Goal: Information Seeking & Learning: Learn about a topic

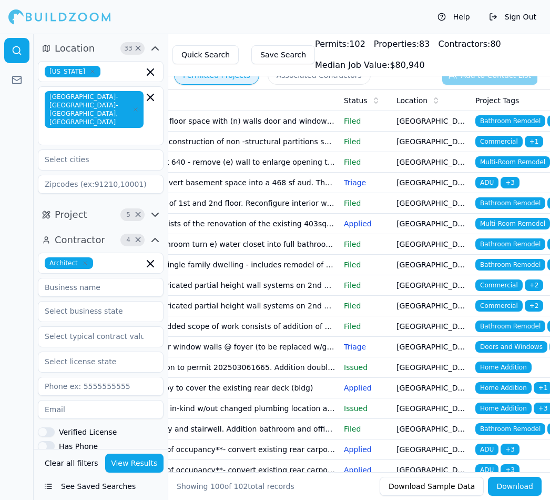
scroll to position [0, 197]
click at [419, 226] on td "[GEOGRAPHIC_DATA], [GEOGRAPHIC_DATA]" at bounding box center [431, 224] width 79 height 21
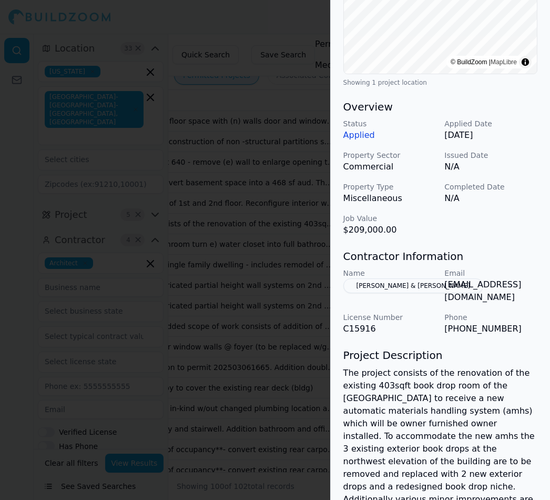
scroll to position [236, 1]
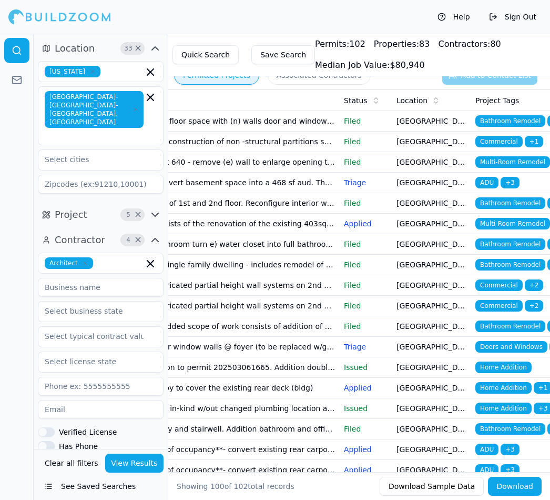
click at [494, 391] on span "Home Addition" at bounding box center [503, 388] width 56 height 12
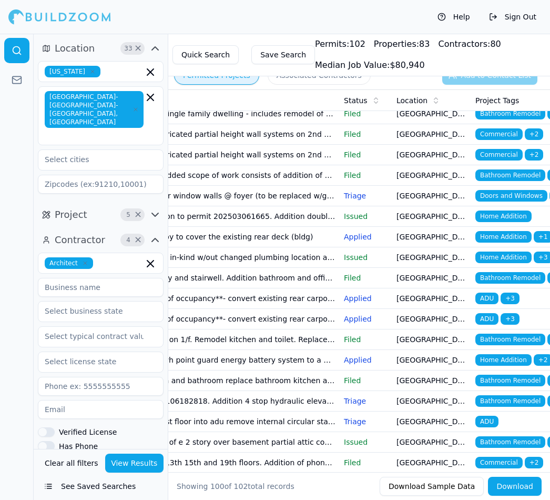
scroll to position [151, 0]
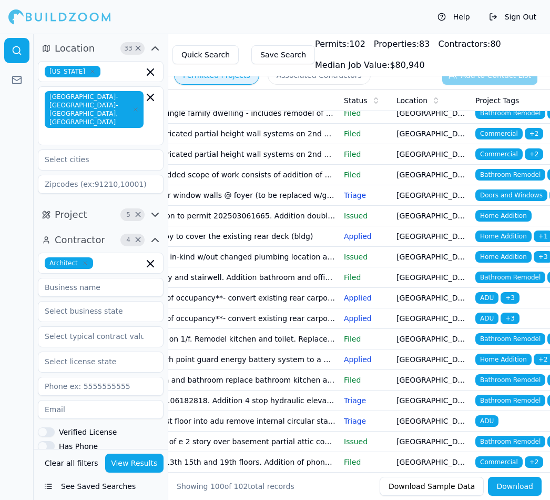
click at [490, 295] on span "ADU" at bounding box center [486, 298] width 23 height 12
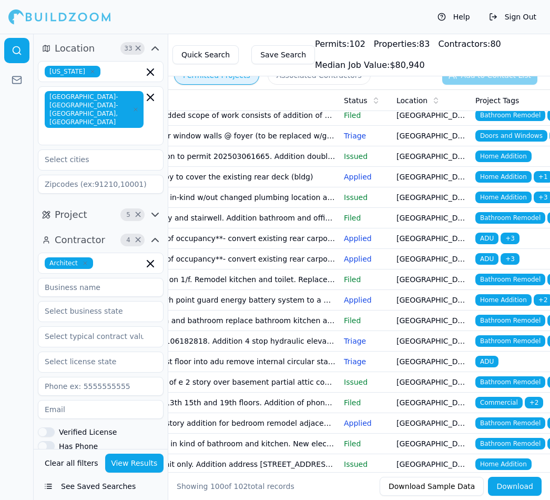
scroll to position [219, 0]
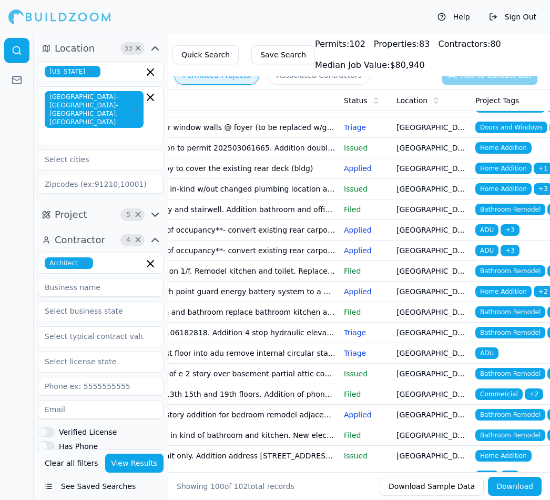
click at [482, 356] on span "ADU" at bounding box center [486, 353] width 23 height 12
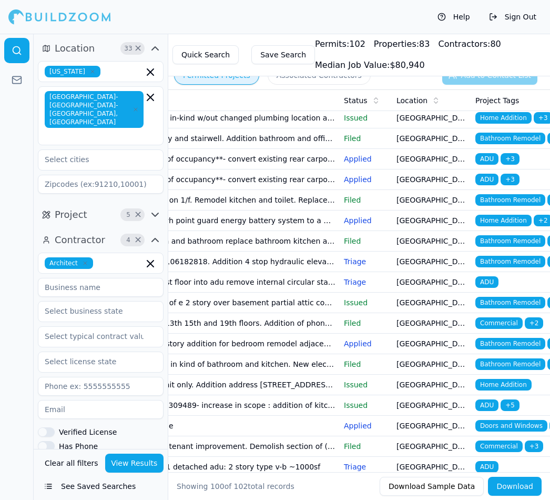
scroll to position [293, 0]
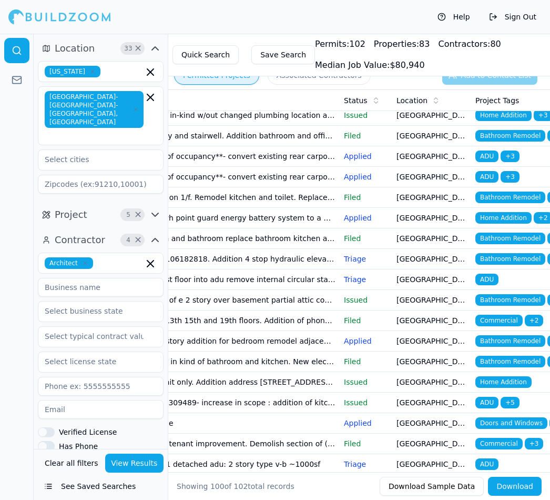
click at [516, 424] on span "Doors and Windows" at bounding box center [511, 423] width 72 height 12
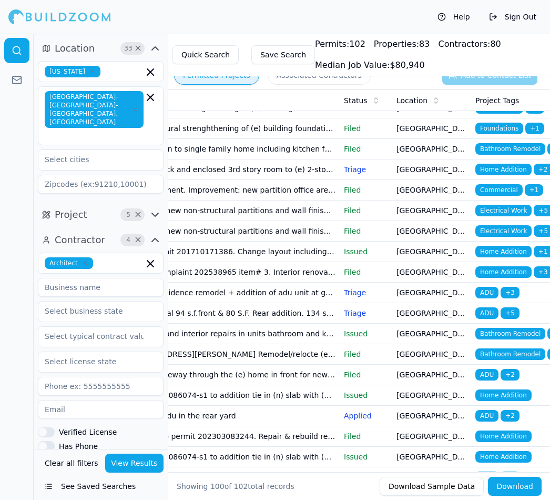
scroll to position [773, 0]
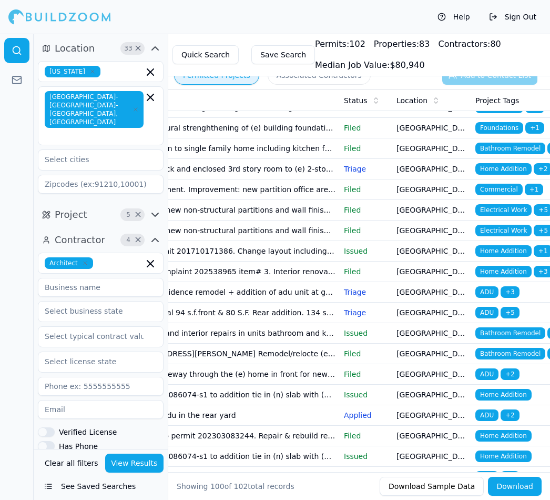
click at [491, 417] on span "ADU" at bounding box center [486, 415] width 23 height 12
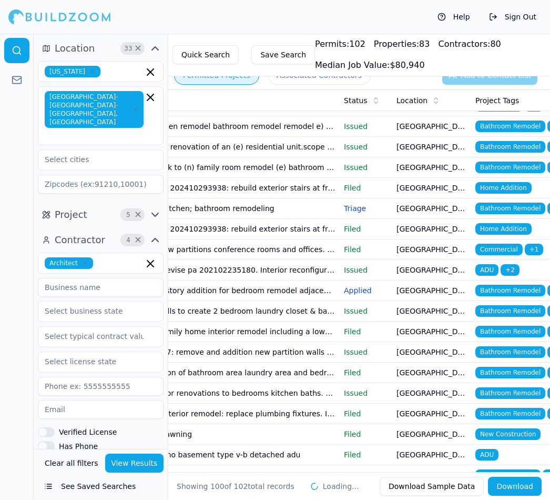
scroll to position [1394, 0]
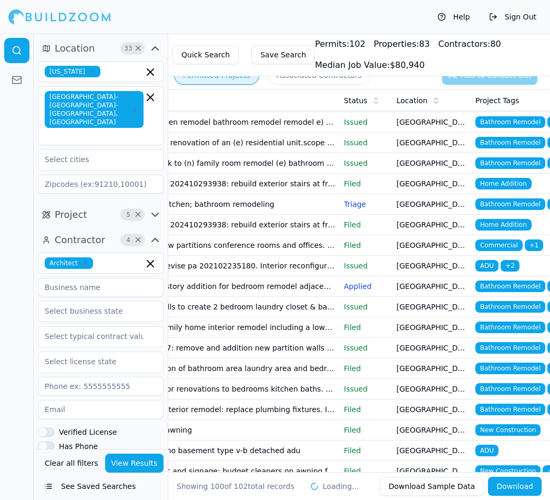
click at [416, 288] on td "[GEOGRAPHIC_DATA], [GEOGRAPHIC_DATA]" at bounding box center [431, 286] width 79 height 21
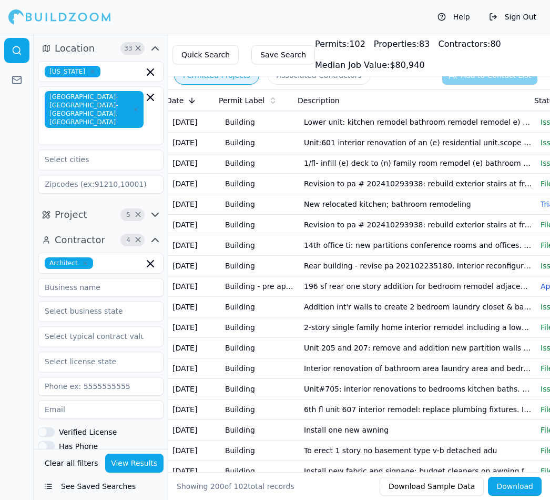
scroll to position [0, 0]
click at [148, 99] on icon "button" at bounding box center [150, 97] width 6 height 6
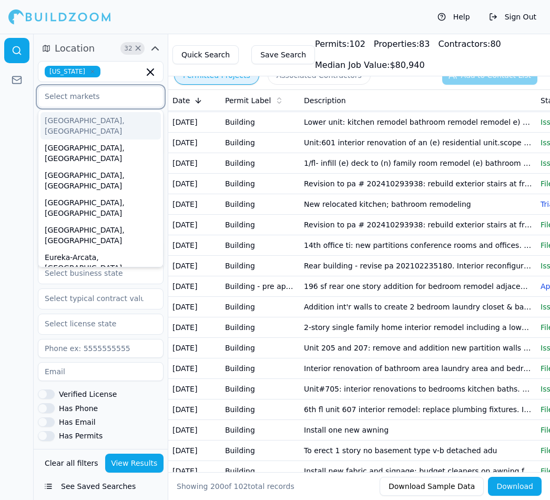
click at [109, 99] on input "text" at bounding box center [94, 96] width 112 height 19
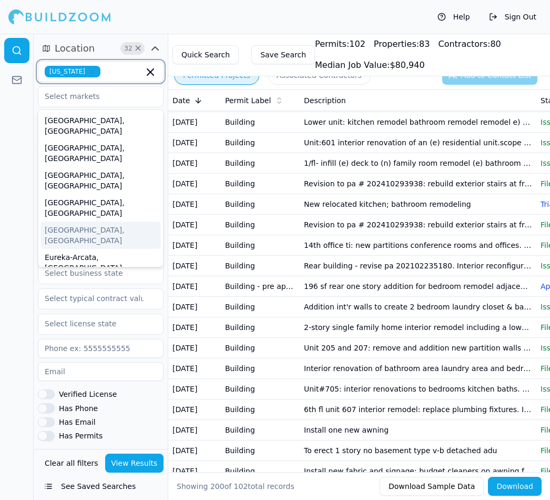
click at [136, 76] on input "text" at bounding box center [124, 72] width 39 height 12
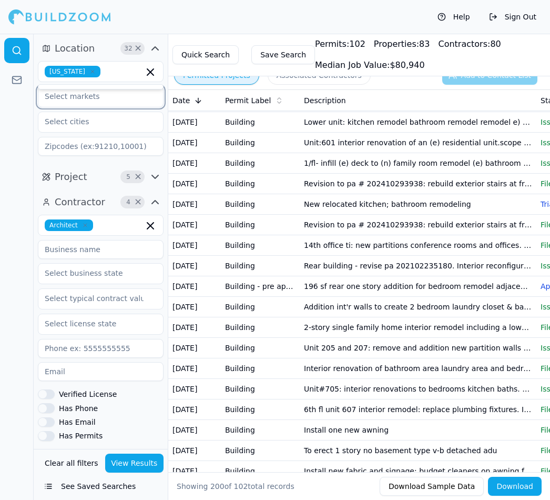
click at [124, 97] on input "text" at bounding box center [94, 96] width 112 height 19
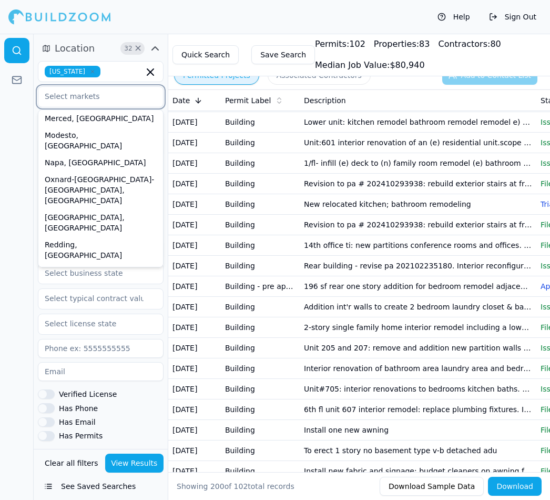
scroll to position [300, 0]
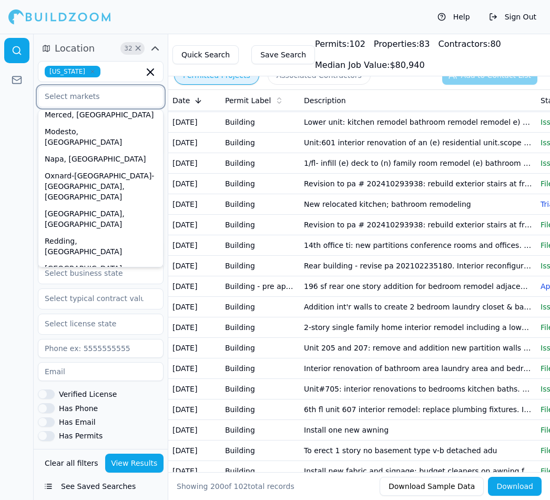
click at [76, 432] on div "[GEOGRAPHIC_DATA]-[GEOGRAPHIC_DATA]-[GEOGRAPHIC_DATA], [GEOGRAPHIC_DATA]" at bounding box center [100, 456] width 120 height 48
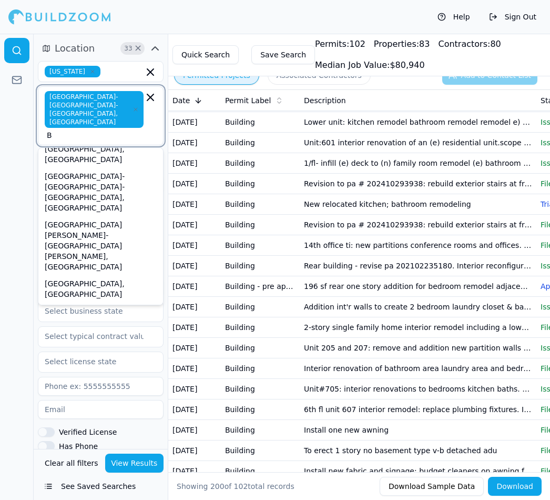
scroll to position [24, 0]
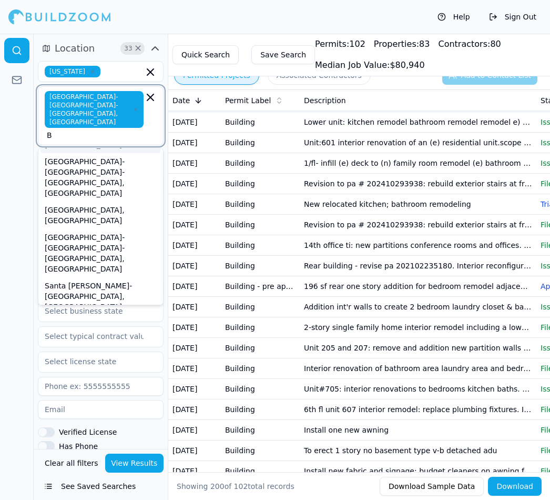
type input "Be"
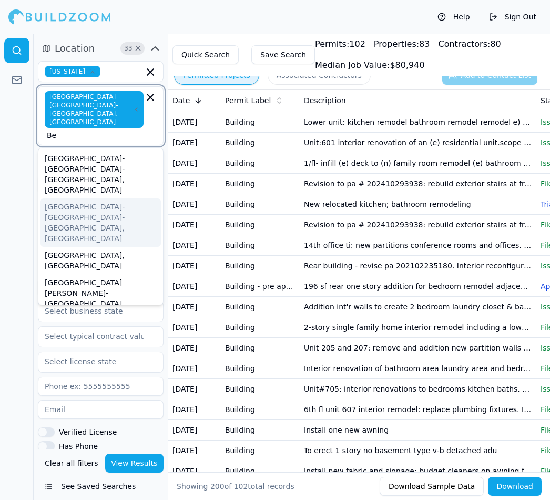
click at [66, 198] on div "Riverside-San Bernardino-Ontario, CA" at bounding box center [100, 222] width 120 height 48
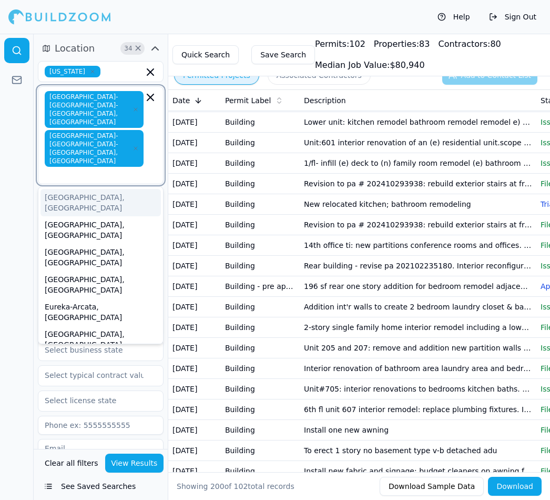
click at [134, 145] on icon "button" at bounding box center [136, 148] width 6 height 6
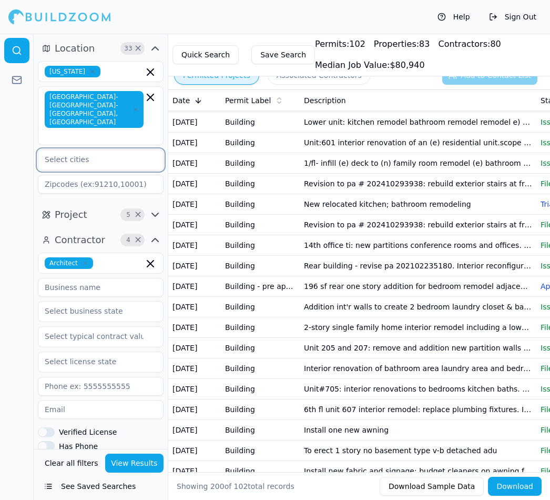
click at [75, 150] on input "text" at bounding box center [94, 159] width 112 height 19
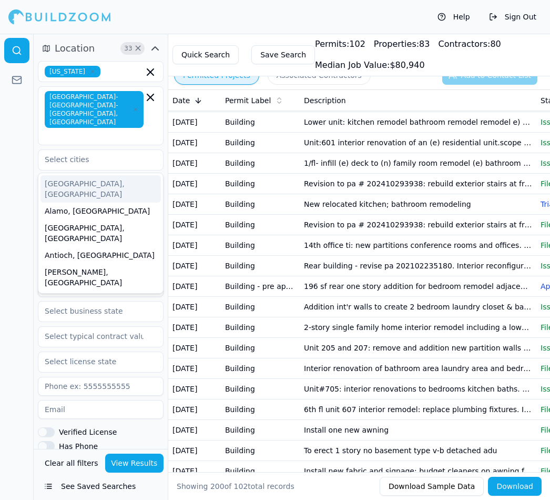
click at [151, 100] on icon "button" at bounding box center [150, 97] width 13 height 13
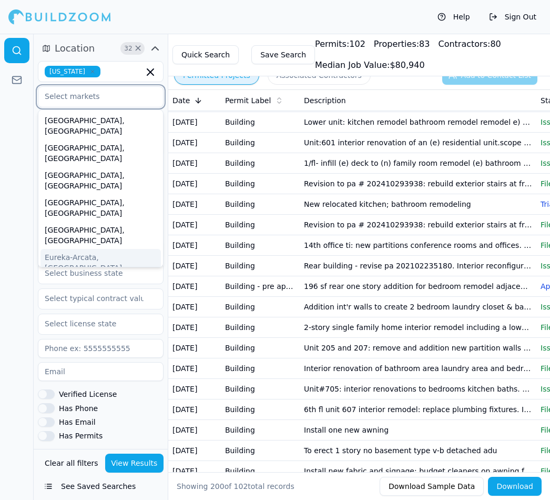
click at [112, 94] on input "text" at bounding box center [94, 96] width 112 height 19
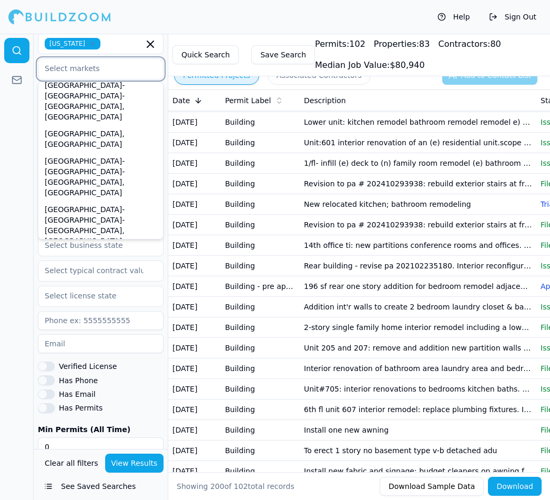
scroll to position [28, 0]
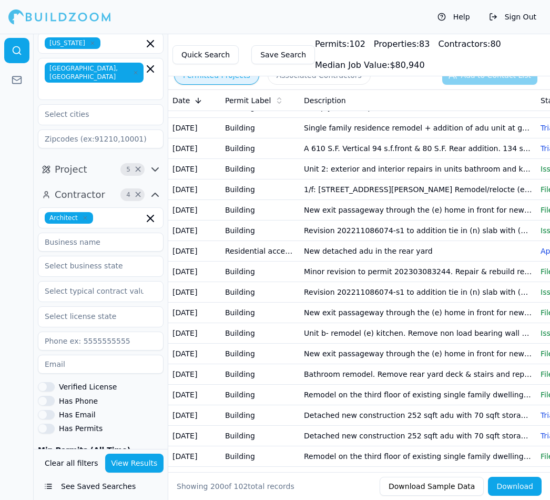
scroll to position [930, 0]
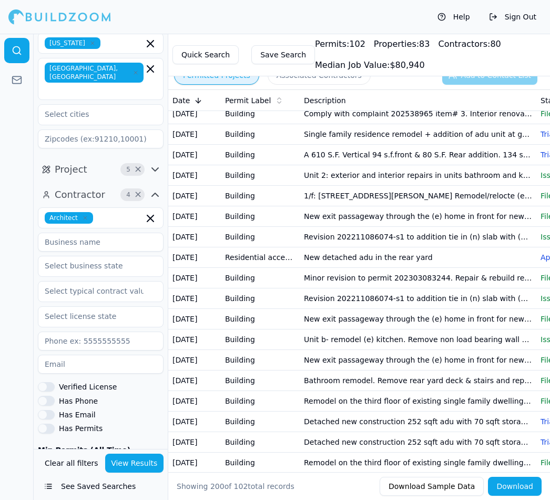
click at [136, 472] on button "View Results" at bounding box center [134, 462] width 59 height 19
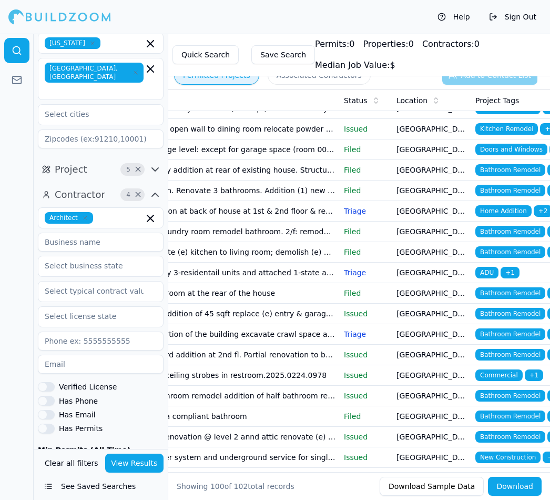
scroll to position [665, 0]
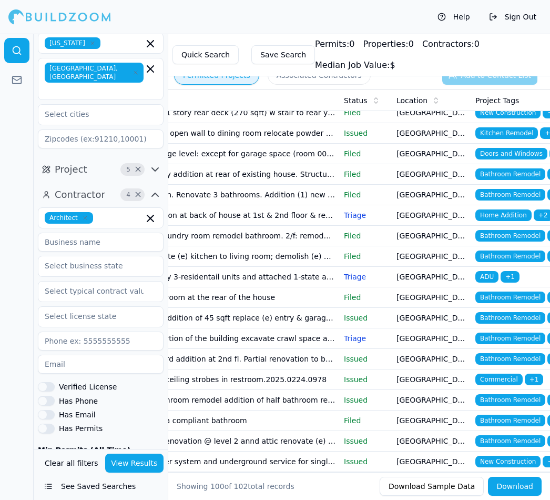
click at [527, 292] on span "Bathroom Remodel" at bounding box center [510, 297] width 70 height 12
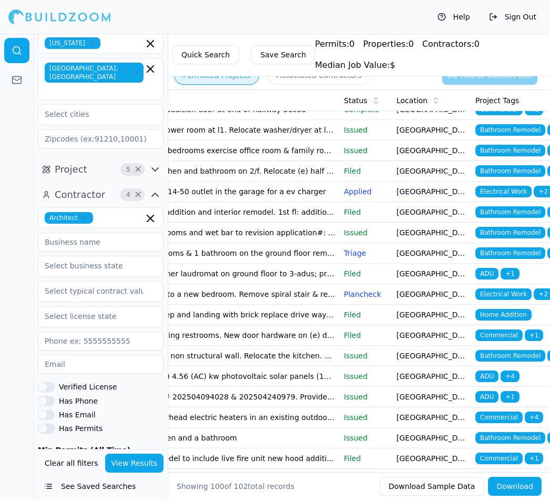
scroll to position [1059, 0]
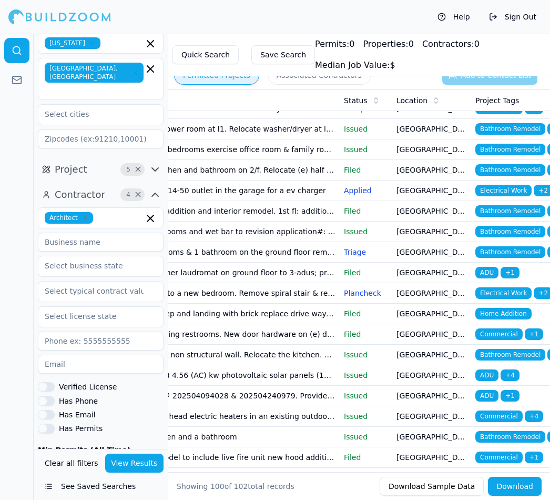
click at [503, 194] on span "Electrical Work" at bounding box center [503, 191] width 56 height 12
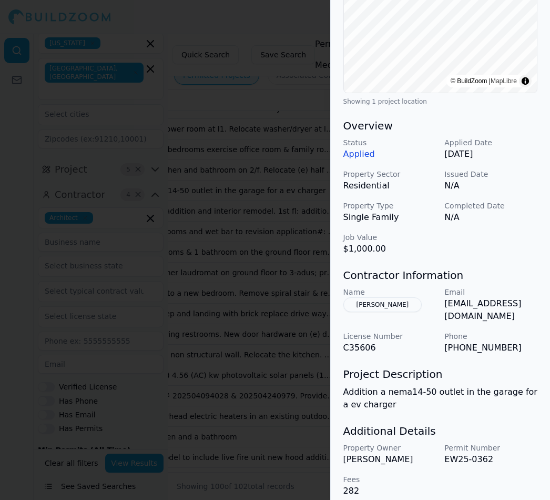
scroll to position [229, 0]
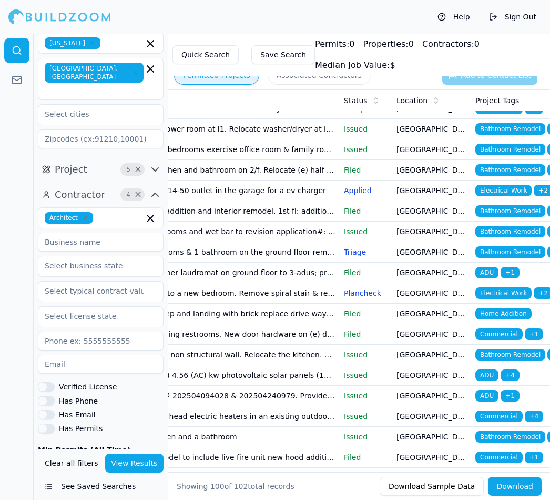
click at [151, 45] on icon "button" at bounding box center [150, 43] width 13 height 13
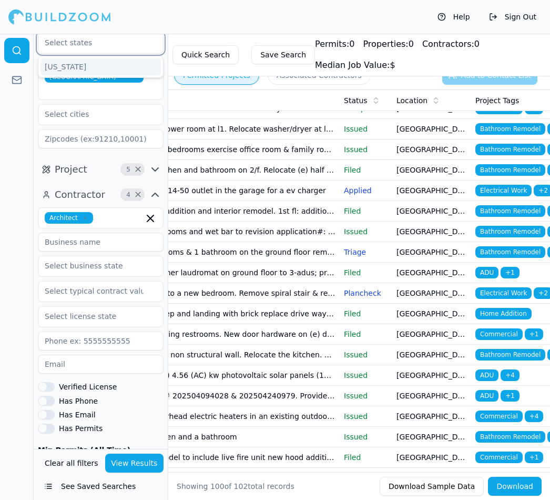
click at [78, 65] on div "[US_STATE]" at bounding box center [100, 66] width 120 height 17
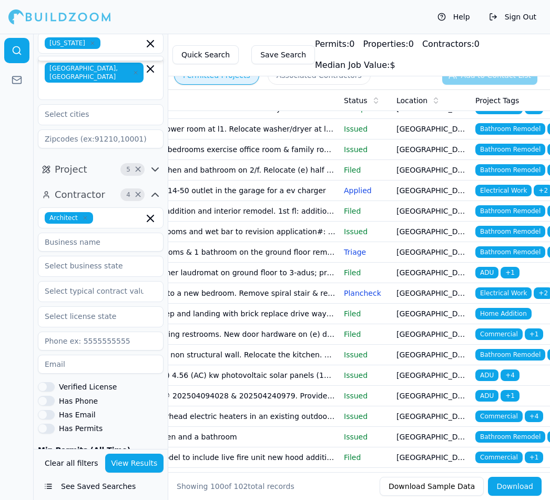
click at [152, 72] on icon "button" at bounding box center [150, 69] width 13 height 13
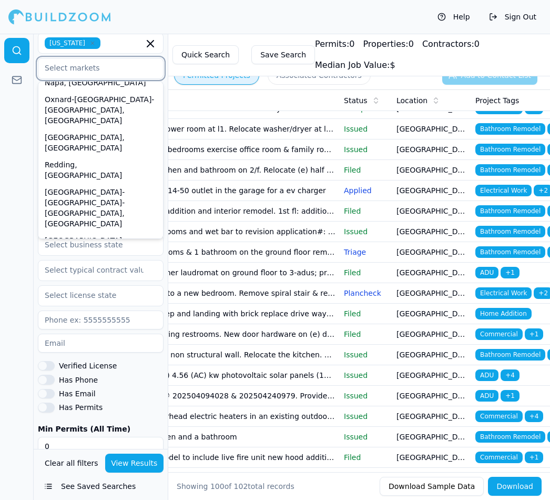
scroll to position [349, 0]
click at [84, 356] on div "[GEOGRAPHIC_DATA]-[GEOGRAPHIC_DATA]-[GEOGRAPHIC_DATA], [GEOGRAPHIC_DATA]" at bounding box center [100, 380] width 120 height 48
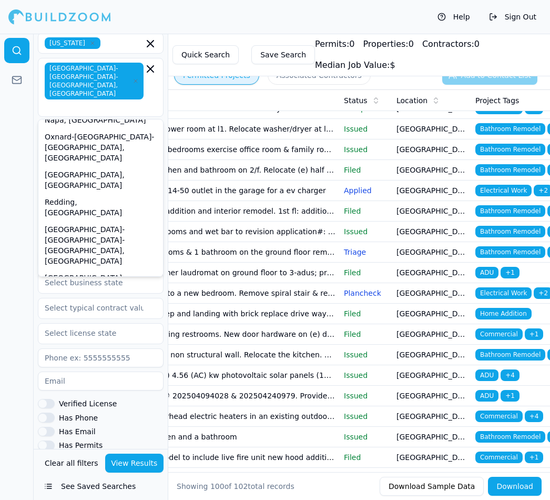
click at [2, 165] on div at bounding box center [17, 267] width 34 height 466
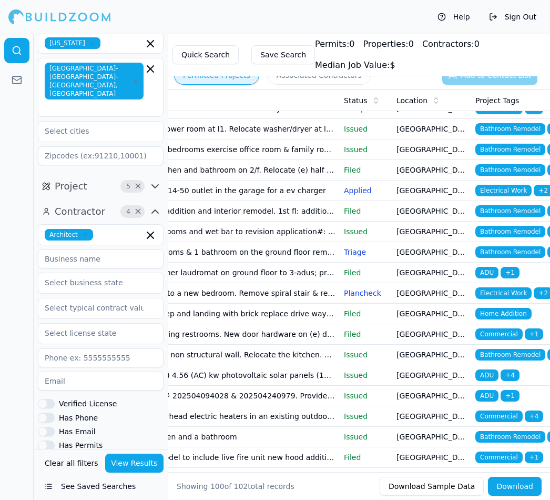
click at [52, 399] on button "Verified License" at bounding box center [46, 403] width 17 height 9
click at [47, 412] on button "Has Phone" at bounding box center [46, 416] width 17 height 9
click at [46, 427] on button "Has Email" at bounding box center [46, 431] width 17 height 9
click at [49, 440] on button "Has Permits" at bounding box center [46, 444] width 17 height 9
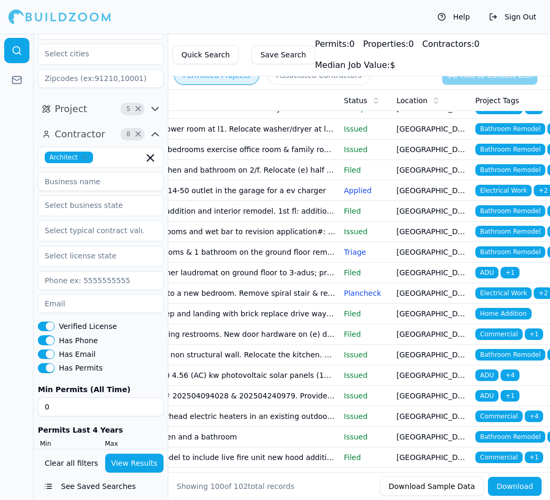
scroll to position [105, 0]
click at [84, 398] on input "0" at bounding box center [101, 407] width 126 height 19
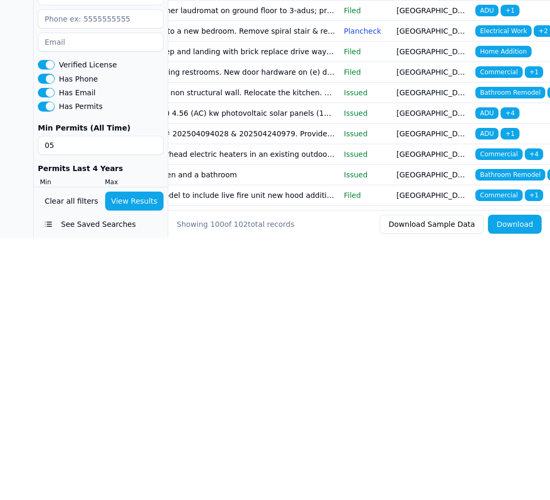
type input "0"
type input "5"
click at [58, 450] on input "0" at bounding box center [68, 459] width 61 height 19
type input "0"
type input "5"
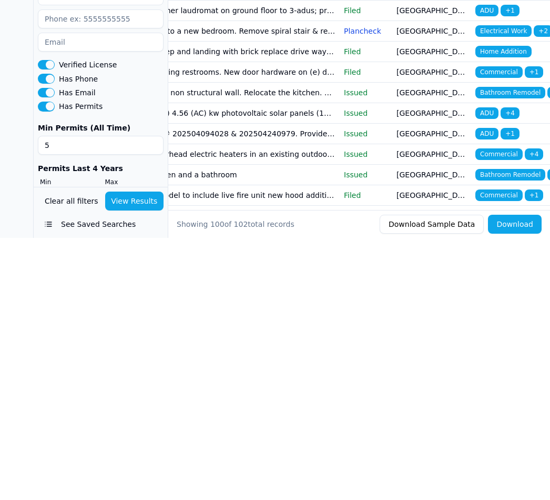
click at [123, 450] on input "0" at bounding box center [133, 459] width 61 height 19
type input "010"
click at [136, 453] on button "View Results" at bounding box center [134, 462] width 59 height 19
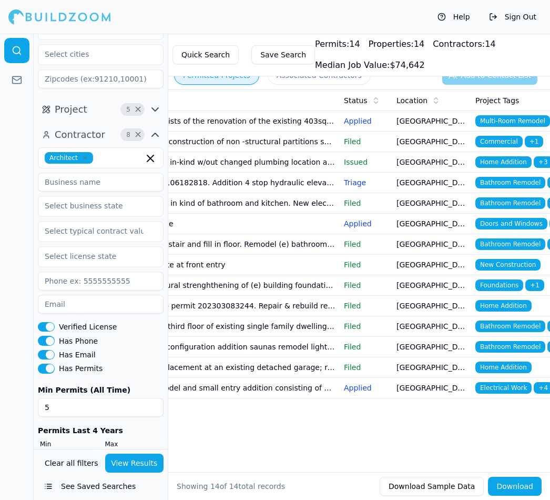
click at [503, 119] on span "Multi-Room Remodel" at bounding box center [512, 121] width 75 height 12
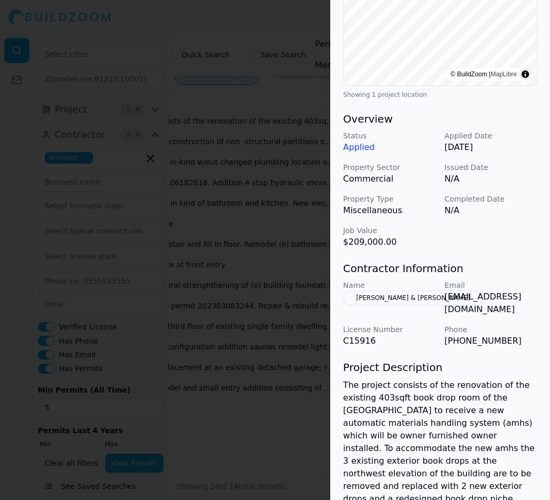
scroll to position [220, 9]
